Goal: Go to known website: Access a specific website the user already knows

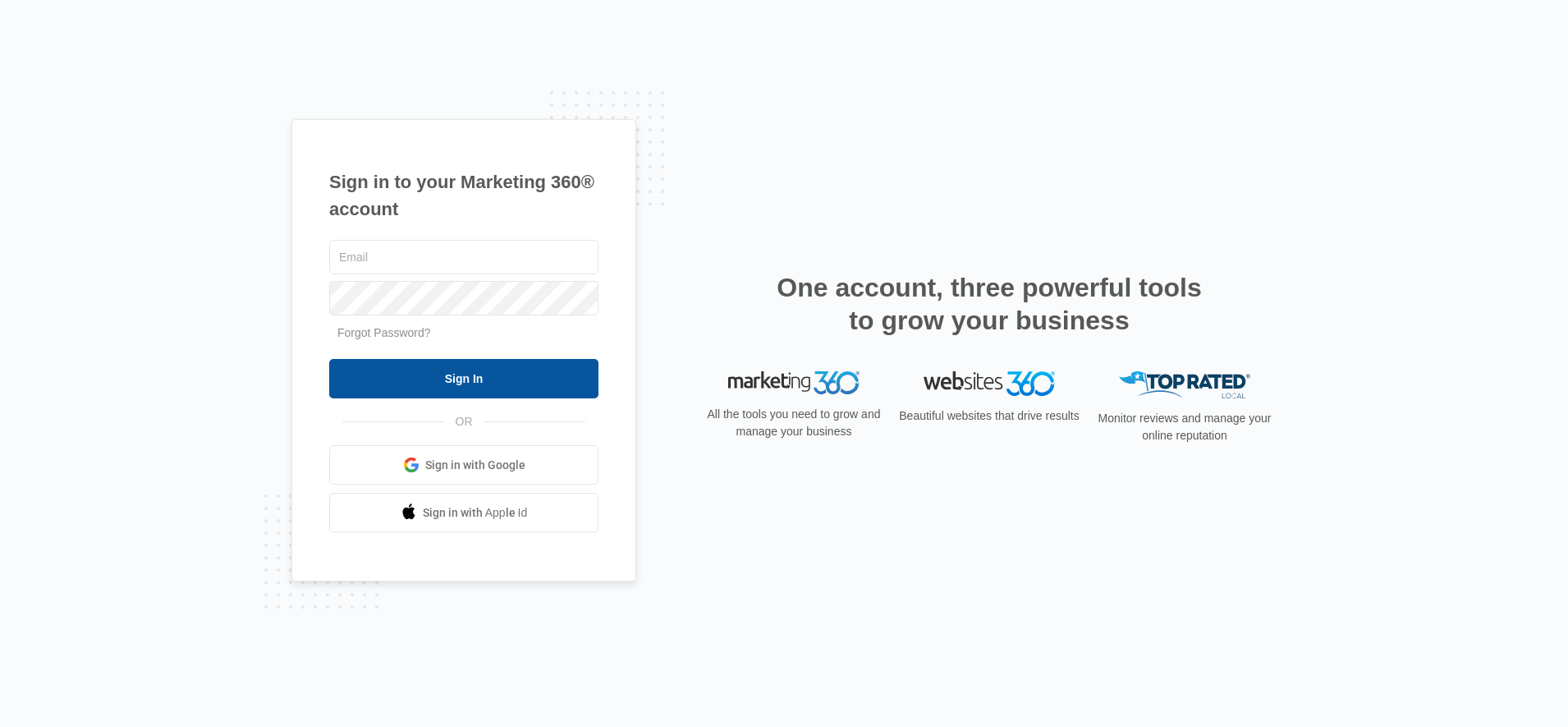
type input "[PERSON_NAME][EMAIL_ADDRESS][DOMAIN_NAME]"
click at [445, 374] on input "Sign In" at bounding box center [463, 378] width 269 height 39
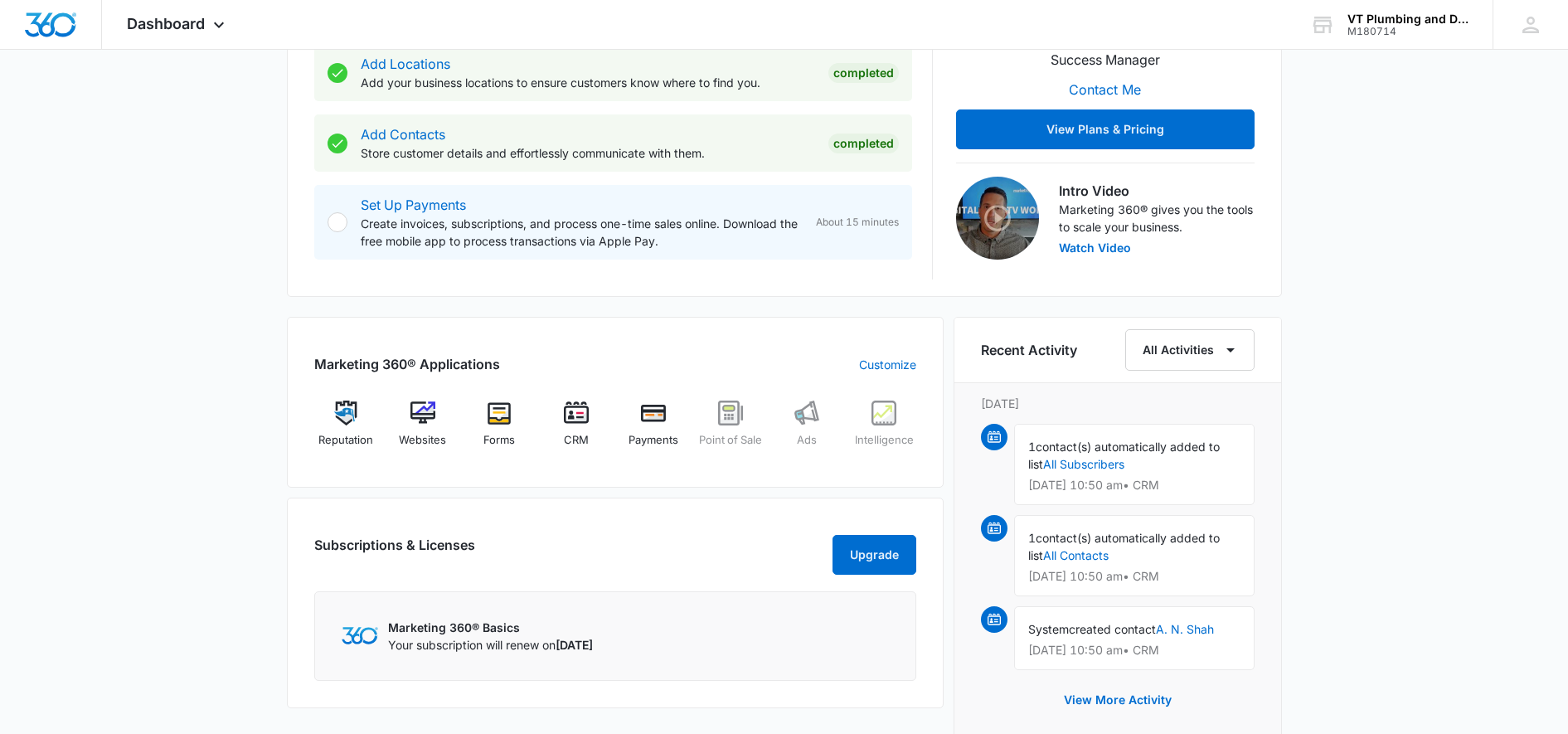
scroll to position [429, 0]
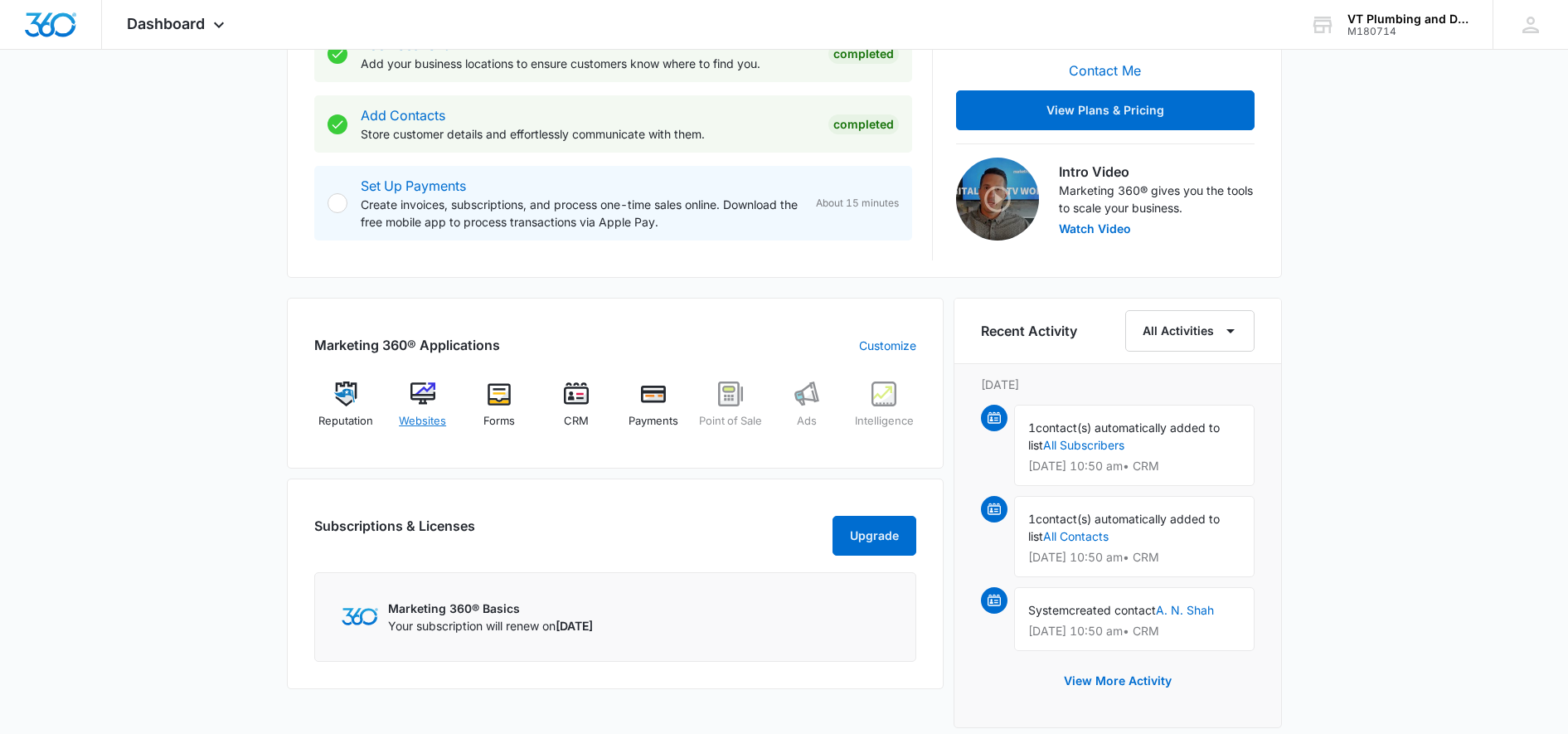
click at [440, 404] on div "Websites" at bounding box center [423, 410] width 64 height 59
